Goal: Navigation & Orientation: Find specific page/section

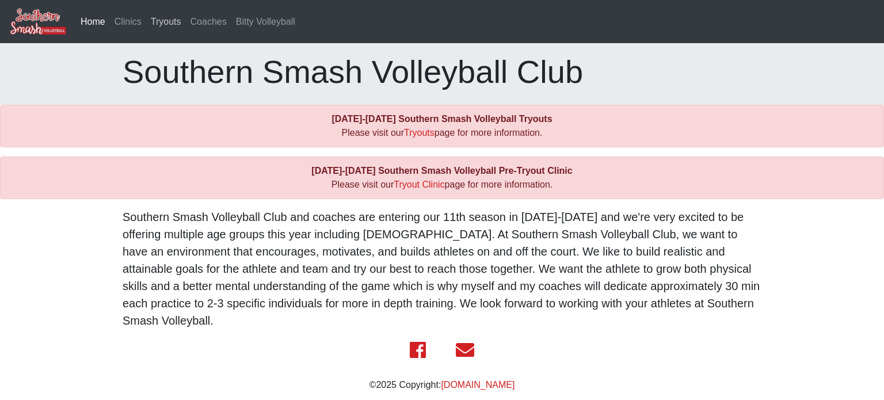
click at [162, 22] on link "Tryouts" at bounding box center [166, 21] width 40 height 23
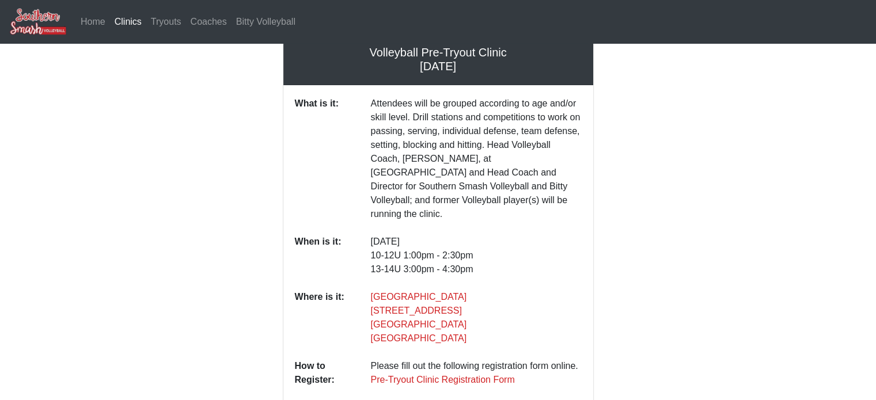
scroll to position [58, 0]
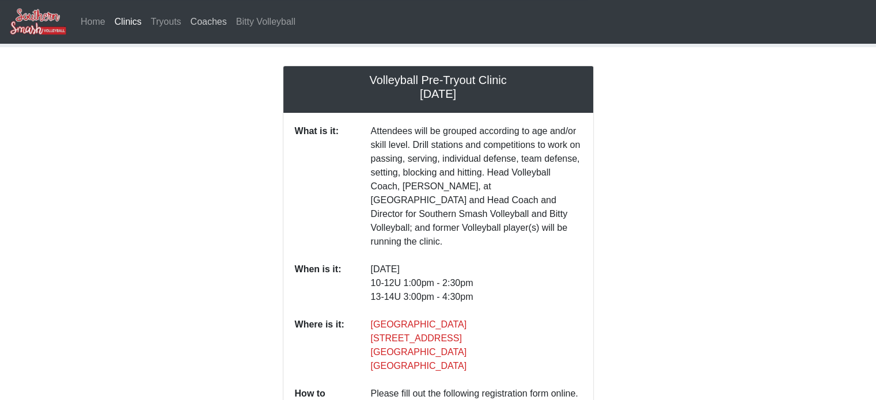
click at [203, 21] on link "Coaches" at bounding box center [208, 21] width 45 height 23
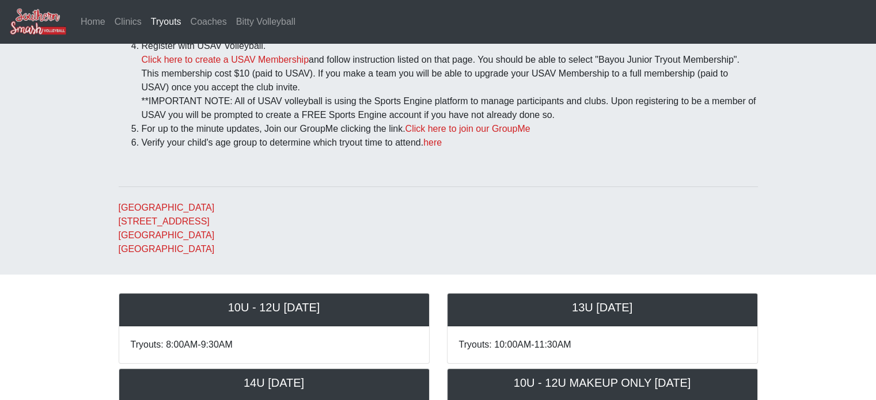
scroll to position [230, 0]
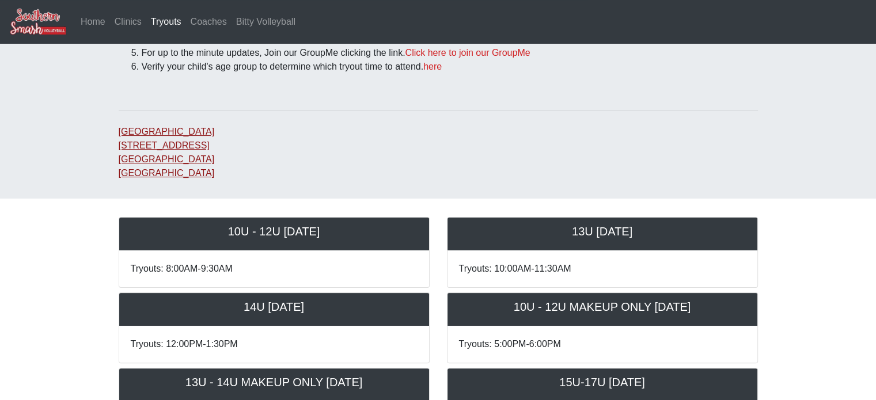
drag, startPoint x: 203, startPoint y: 162, endPoint x: 120, endPoint y: 148, distance: 84.6
click at [120, 148] on address "Bluff Middle School 15464 Bluff Rd Prairieville, LA 70769 United States" at bounding box center [438, 152] width 639 height 55
copy link "15464 Bluff Rd Prairieville, LA 70769"
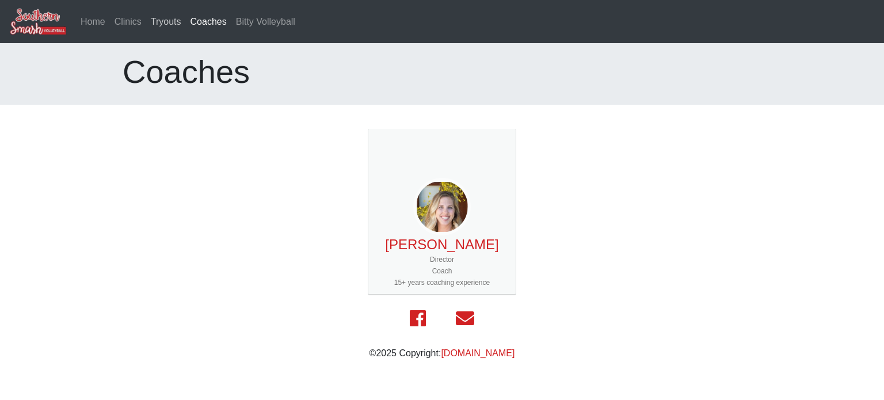
click at [159, 21] on link "Tryouts" at bounding box center [166, 21] width 40 height 23
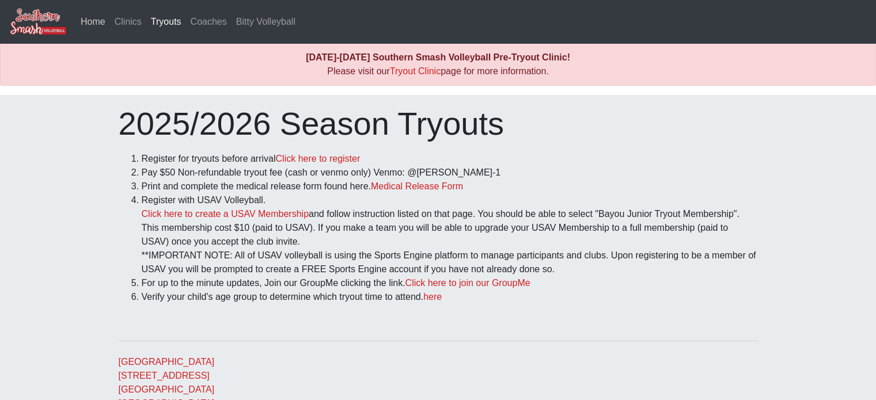
click at [94, 25] on link "Home" at bounding box center [93, 21] width 34 height 23
